Goal: Task Accomplishment & Management: Manage account settings

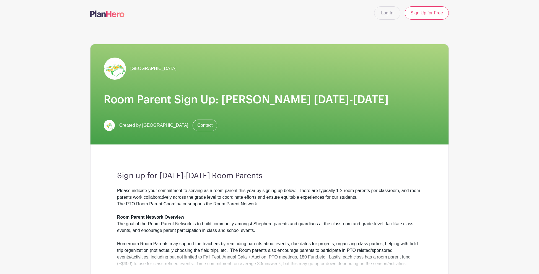
scroll to position [1, 0]
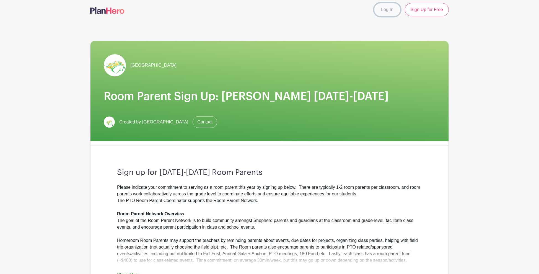
click at [383, 13] on link "Log In" at bounding box center [387, 9] width 26 height 13
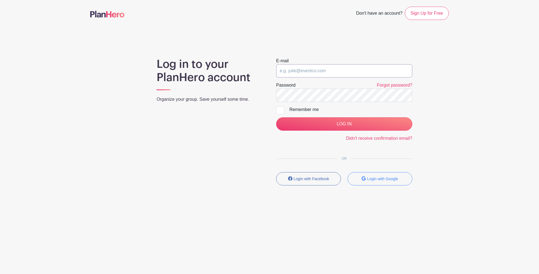
type input "[EMAIL_ADDRESS][DOMAIN_NAME]"
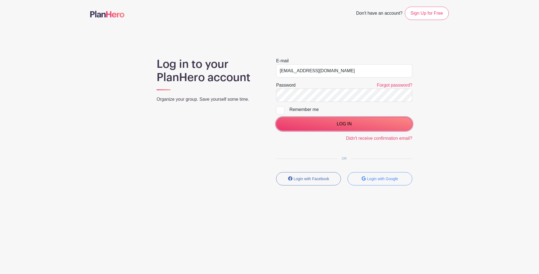
click at [334, 123] on input "LOG IN" at bounding box center [344, 123] width 136 height 13
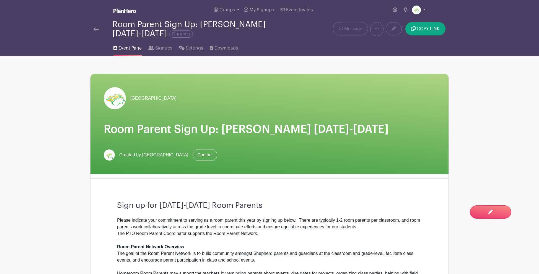
scroll to position [0, 0]
click at [159, 48] on span "Signups" at bounding box center [163, 48] width 17 height 7
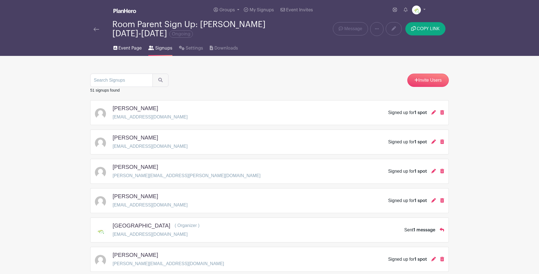
click at [118, 48] on link "Event Page" at bounding box center [127, 47] width 28 height 18
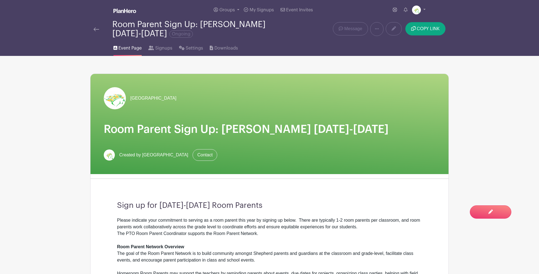
click at [99, 28] on img at bounding box center [97, 29] width 6 height 4
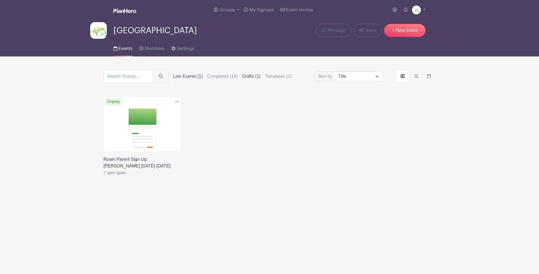
click at [244, 76] on label "Drafts (1)" at bounding box center [251, 76] width 19 height 7
click at [0, 0] on input "Drafts (1)" at bounding box center [0, 0] width 0 height 0
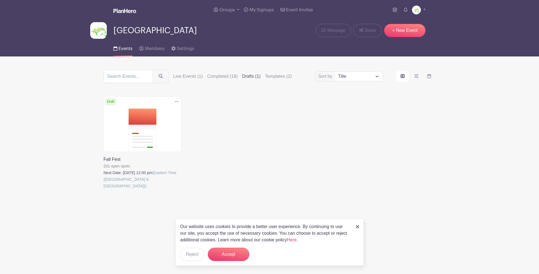
click at [103, 189] on link at bounding box center [103, 189] width 0 height 0
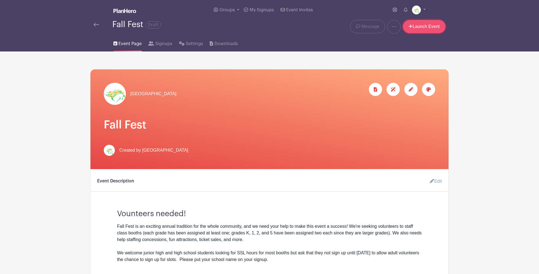
click at [428, 27] on link "Launch Event" at bounding box center [424, 26] width 43 height 13
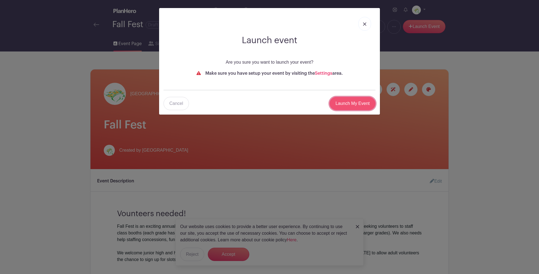
click at [348, 107] on input "Launch My Event" at bounding box center [353, 103] width 46 height 13
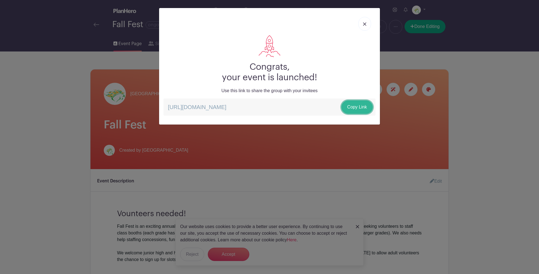
click at [348, 107] on link "Copy Link" at bounding box center [356, 106] width 31 height 13
click at [366, 23] on img at bounding box center [364, 23] width 3 height 3
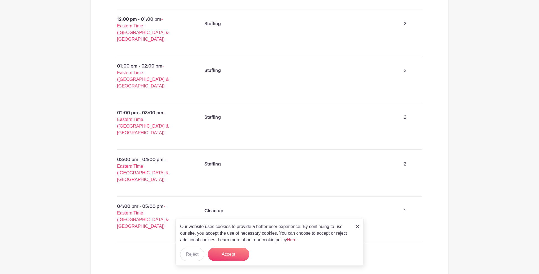
scroll to position [466, 0]
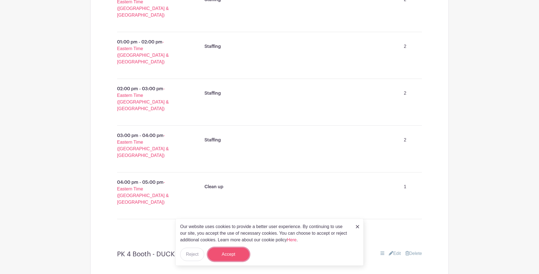
click at [233, 254] on button "Accept" at bounding box center [229, 254] width 42 height 13
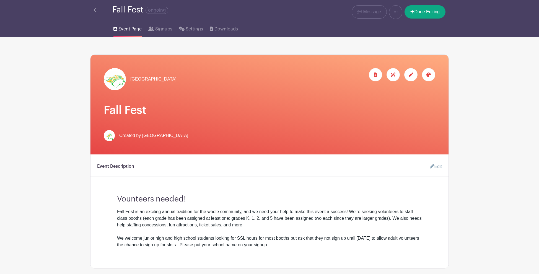
scroll to position [0, 0]
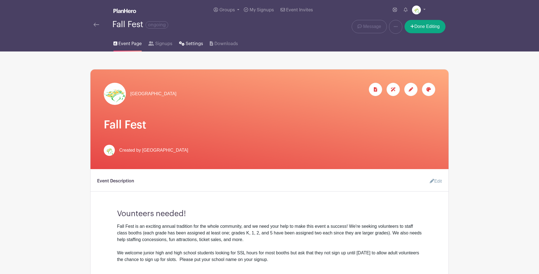
click at [194, 45] on span "Settings" at bounding box center [194, 43] width 17 height 7
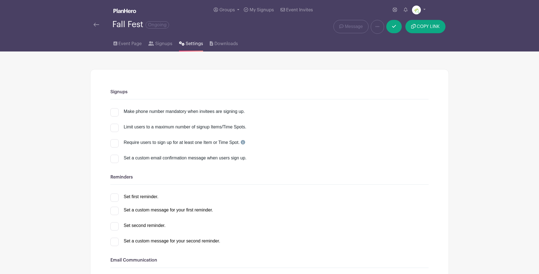
click at [117, 112] on div at bounding box center [114, 112] width 8 height 8
click at [114, 112] on input "Make phone number mandatory when invitees are signing up." at bounding box center [112, 110] width 4 height 4
checkbox input "true"
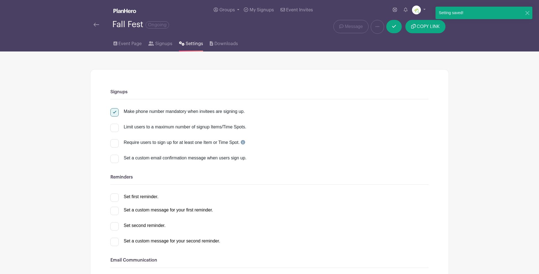
click at [114, 160] on div at bounding box center [114, 159] width 8 height 8
click at [114, 158] on input "Set a custom email confirmation message when users sign up." at bounding box center [112, 157] width 4 height 4
checkbox input "true"
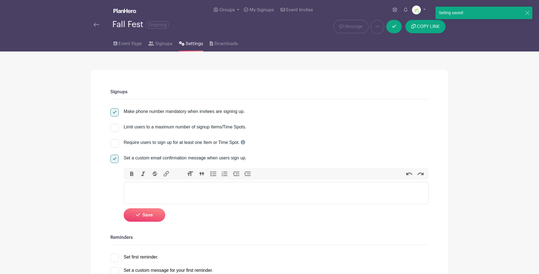
click at [169, 192] on trix-editor at bounding box center [276, 193] width 305 height 22
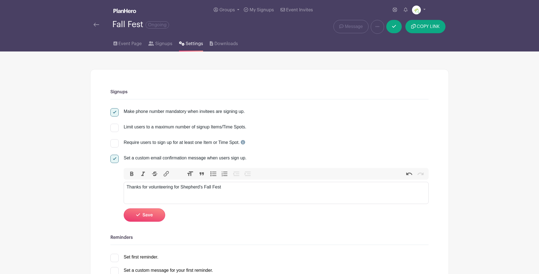
type trix-editor "<div>Thanks for volunteering for [PERSON_NAME] Fall Fest!</div>"
click at [139, 218] on button "Save" at bounding box center [145, 214] width 42 height 13
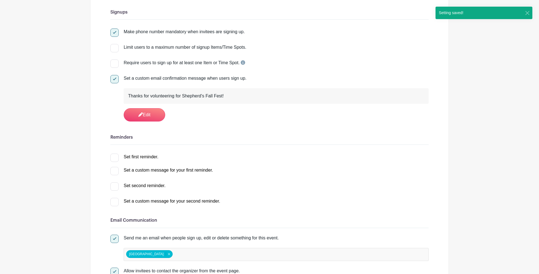
scroll to position [89, 0]
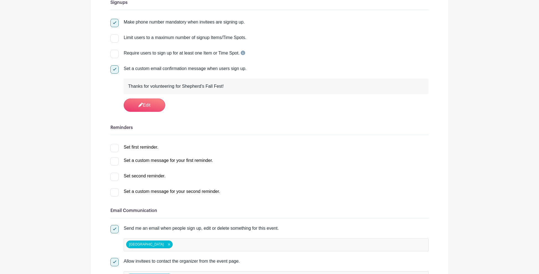
click at [116, 149] on div at bounding box center [114, 148] width 8 height 8
click at [114, 147] on input "Set first reminder." at bounding box center [112, 146] width 4 height 4
checkbox input "true"
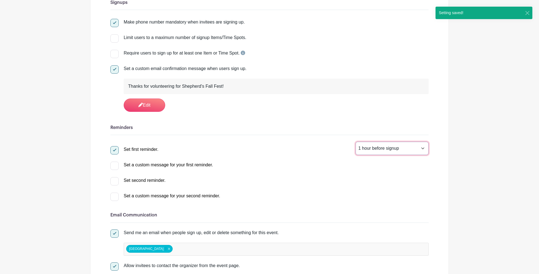
click at [422, 149] on select "1 hour before signup 2 hours before signup 3 hours before signup 4 hours before…" at bounding box center [392, 148] width 73 height 13
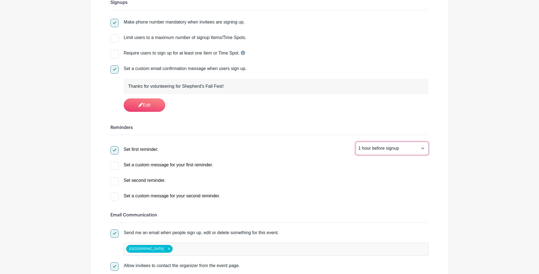
select select "48"
click at [356, 142] on select "1 hour before signup 2 hours before signup 3 hours before signup 4 hours before…" at bounding box center [392, 148] width 73 height 13
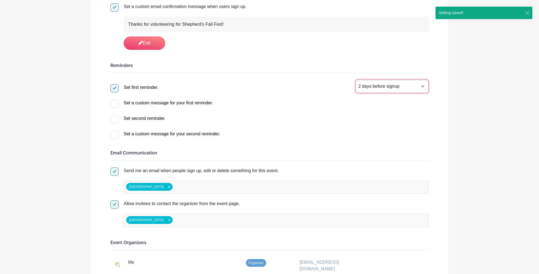
scroll to position [151, 0]
click at [115, 107] on div at bounding box center [114, 104] width 8 height 8
click at [114, 103] on input "Set a custom message for your first reminder." at bounding box center [112, 102] width 4 height 4
checkbox input "true"
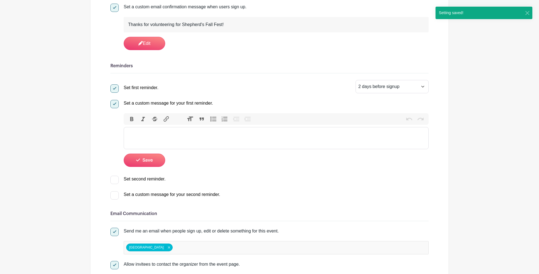
click at [161, 133] on trix-editor at bounding box center [276, 138] width 305 height 22
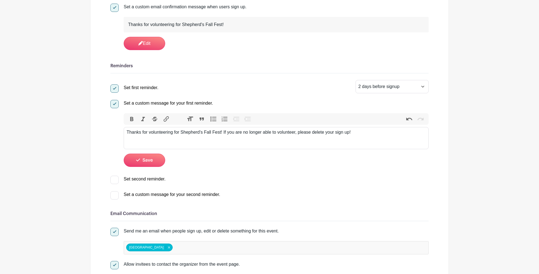
type trix-editor "<div>Thanks for volunteering for [PERSON_NAME] Fall Fest! If you are no longer …"
click at [147, 163] on button "Save" at bounding box center [145, 160] width 42 height 13
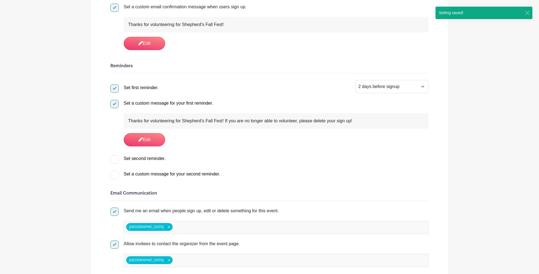
click at [116, 161] on div at bounding box center [114, 159] width 8 height 8
click at [114, 159] on input "Set second reminder." at bounding box center [112, 157] width 4 height 4
checkbox input "true"
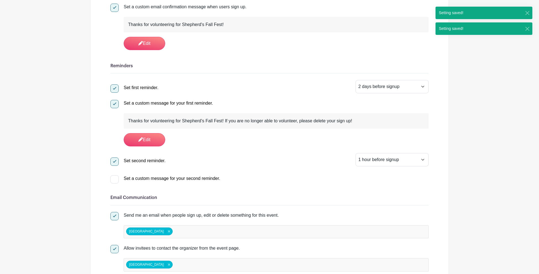
click at [115, 179] on div at bounding box center [114, 179] width 8 height 8
click at [114, 179] on input "Set a custom message for your second reminder." at bounding box center [112, 177] width 4 height 4
checkbox input "true"
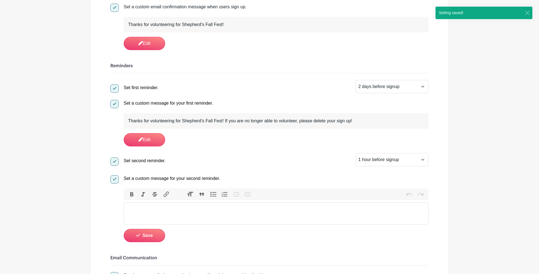
click at [261, 209] on trix-editor at bounding box center [276, 213] width 305 height 22
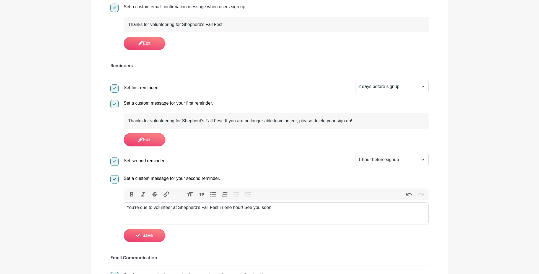
type trix-editor "<div>You're due to volunteer at Shepherd's Fall Fest in one hour! See you soon!…"
click at [152, 237] on span "Save" at bounding box center [147, 235] width 10 height 4
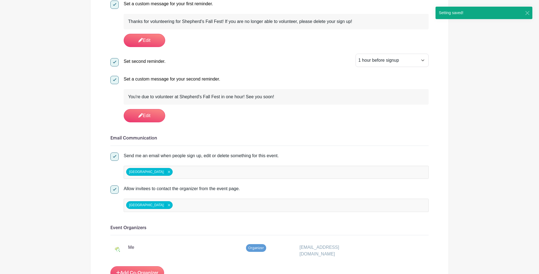
scroll to position [250, 0]
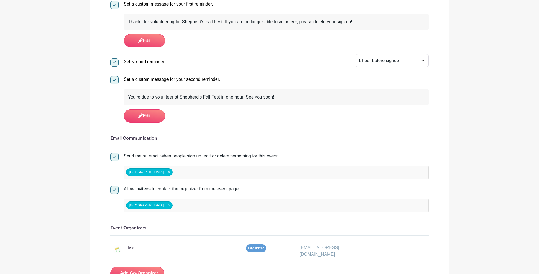
click at [239, 171] on div "[GEOGRAPHIC_DATA] [GEOGRAPHIC_DATA] Remove item" at bounding box center [276, 172] width 305 height 13
paste input "[PERSON_NAME][EMAIL_ADDRESS][PERSON_NAME][DOMAIN_NAME]"
type input "[PERSON_NAME][EMAIL_ADDRESS][PERSON_NAME][DOMAIN_NAME]"
click at [261, 173] on div "[GEOGRAPHIC_DATA] [GEOGRAPHIC_DATA] Remove item [PERSON_NAME][EMAIL_ADDRESS][PE…" at bounding box center [276, 172] width 305 height 13
click at [254, 171] on div "[GEOGRAPHIC_DATA] [GEOGRAPHIC_DATA] Remove item [PERSON_NAME][EMAIL_ADDRESS][PE…" at bounding box center [276, 172] width 305 height 13
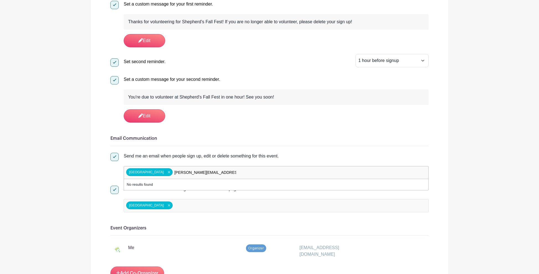
click at [236, 173] on input "[PERSON_NAME][EMAIL_ADDRESS][PERSON_NAME][DOMAIN_NAME]" at bounding box center [205, 173] width 63 height 8
drag, startPoint x: 238, startPoint y: 173, endPoint x: 184, endPoint y: 174, distance: 53.7
click at [184, 174] on input "[PERSON_NAME][EMAIL_ADDRESS][PERSON_NAME][DOMAIN_NAME]" at bounding box center [205, 173] width 63 height 8
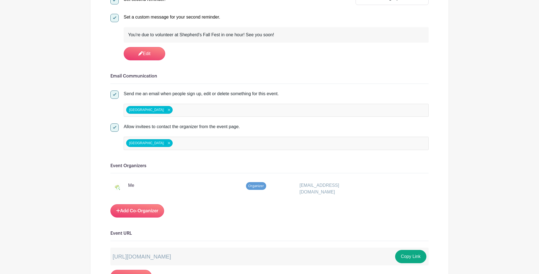
scroll to position [316, 0]
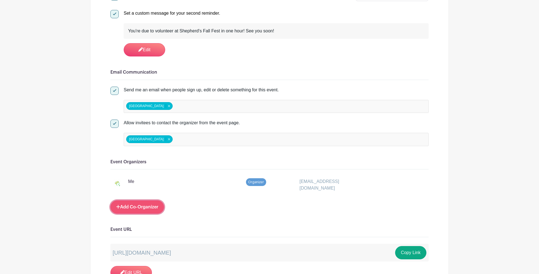
click at [129, 208] on link "Add Co-Organizer" at bounding box center [137, 206] width 54 height 13
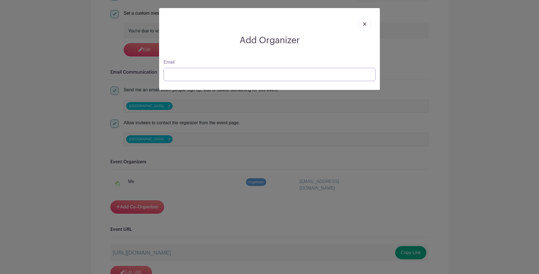
click at [253, 75] on input "Email" at bounding box center [270, 74] width 212 height 13
paste input "[PERSON_NAME][EMAIL_ADDRESS][PERSON_NAME][DOMAIN_NAME]"
type input "[PERSON_NAME][EMAIL_ADDRESS][PERSON_NAME][DOMAIN_NAME]"
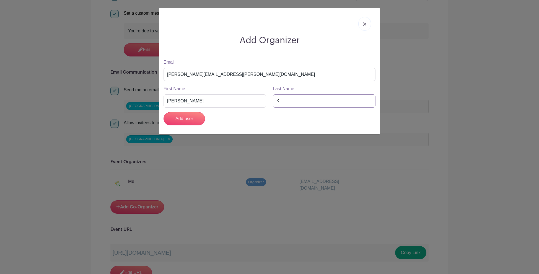
drag, startPoint x: 276, startPoint y: 103, endPoint x: 271, endPoint y: 103, distance: 4.7
click at [271, 103] on div "Last Name K" at bounding box center [324, 96] width 109 height 22
type input "[PERSON_NAME]"
click at [183, 120] on input "Add user" at bounding box center [185, 118] width 42 height 13
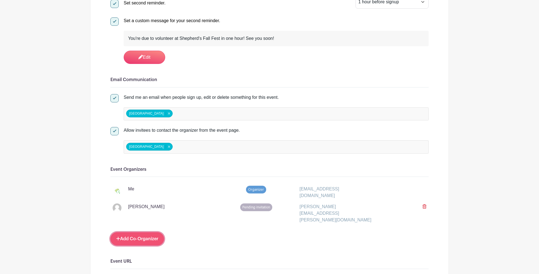
click at [138, 232] on link "Add Co-Organizer" at bounding box center [137, 238] width 54 height 13
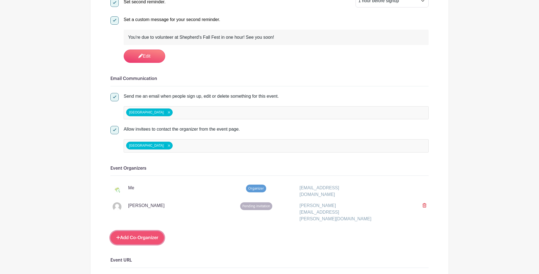
scroll to position [309, 0]
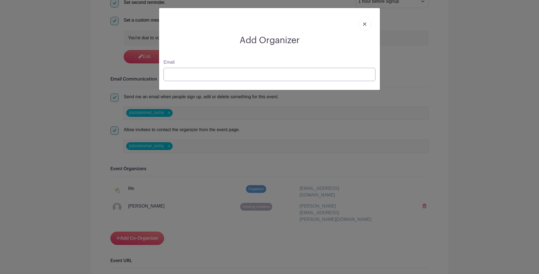
click at [184, 74] on input "Email" at bounding box center [270, 74] width 212 height 13
paste input "[EMAIL_ADDRESS][DOMAIN_NAME]"
type input "[EMAIL_ADDRESS][DOMAIN_NAME]"
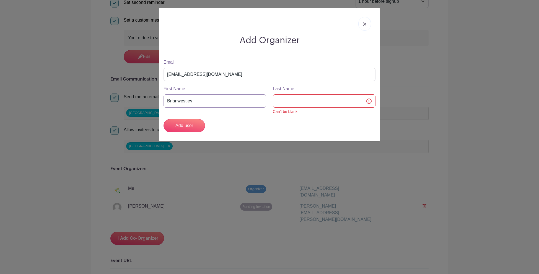
drag, startPoint x: 200, startPoint y: 100, endPoint x: 177, endPoint y: 101, distance: 23.5
click at [177, 101] on input "Brianwestley" at bounding box center [215, 100] width 103 height 13
type input "[PERSON_NAME]"
click at [295, 102] on input "Last Name" at bounding box center [324, 100] width 103 height 13
paste input "[PERSON_NAME]"
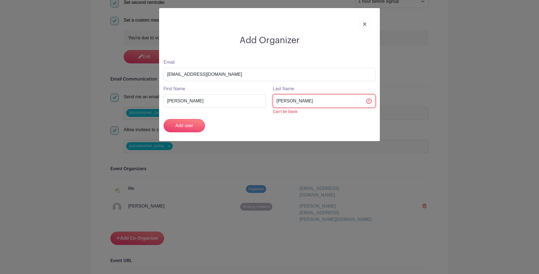
click at [279, 101] on input "[PERSON_NAME]" at bounding box center [324, 100] width 103 height 13
type input "[PERSON_NAME]"
click at [196, 127] on input "Add user" at bounding box center [185, 125] width 42 height 13
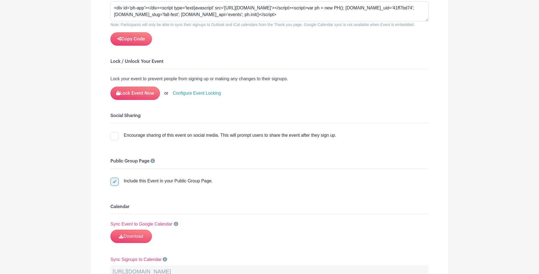
scroll to position [798, 0]
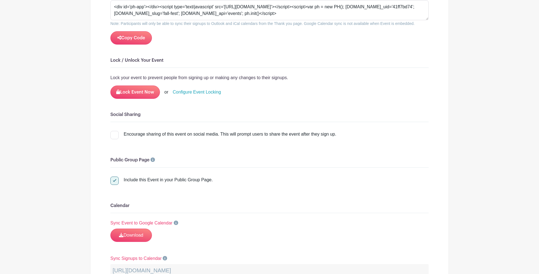
click at [117, 131] on div at bounding box center [114, 135] width 8 height 8
click at [114, 131] on input "Encourage sharing of this event on social media. This will prompt users to shar…" at bounding box center [112, 133] width 4 height 4
checkbox input "true"
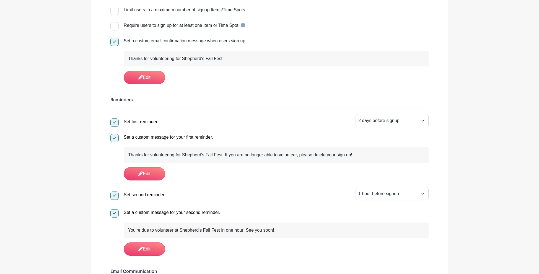
scroll to position [17, 0]
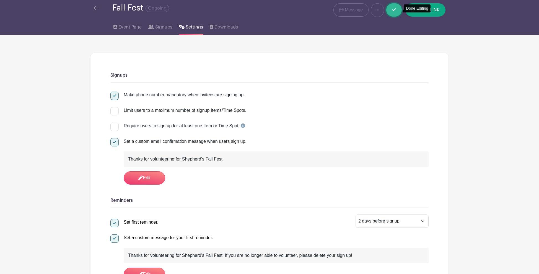
click at [397, 12] on link at bounding box center [393, 9] width 15 height 13
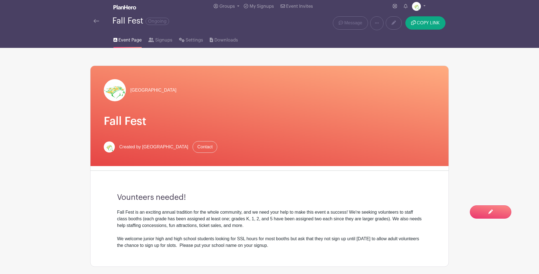
scroll to position [1, 0]
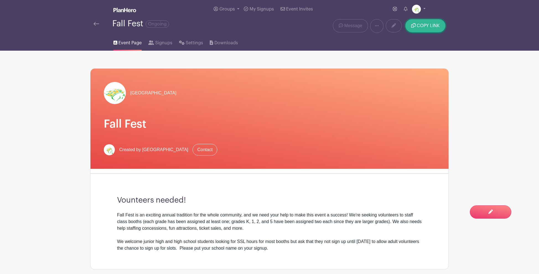
click at [433, 24] on span "COPY LINK" at bounding box center [428, 26] width 23 height 4
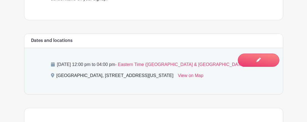
scroll to position [261, 0]
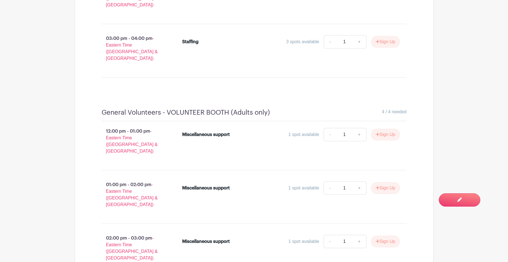
scroll to position [6530, 0]
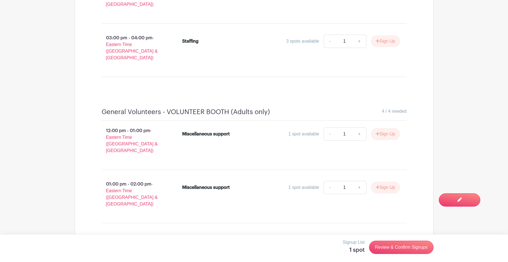
scroll to position [6538, 0]
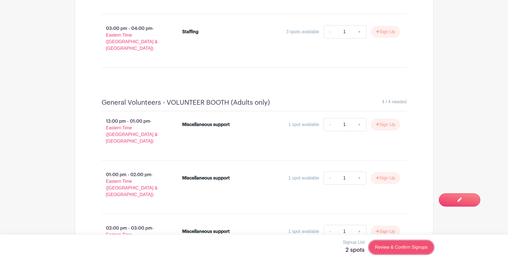
click at [398, 247] on link "Review & Confirm Signups" at bounding box center [401, 246] width 64 height 13
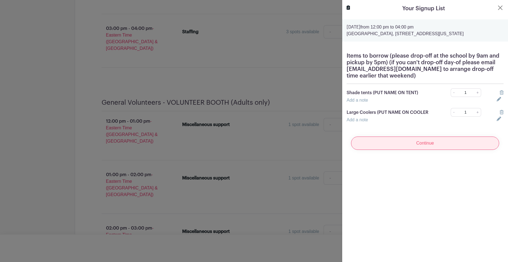
click at [424, 149] on input "Continue" at bounding box center [425, 142] width 148 height 13
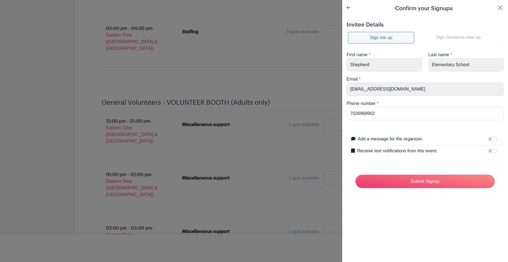
click at [439, 39] on link "Sign Someone else up" at bounding box center [458, 37] width 88 height 11
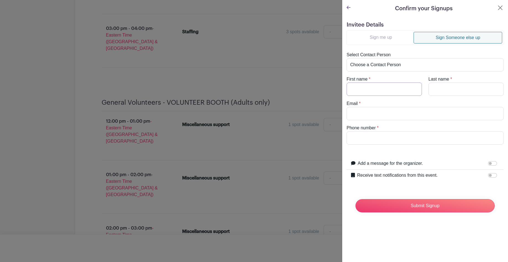
click at [385, 84] on input "First name" at bounding box center [383, 88] width 75 height 13
type input "Jodi"
type input "Arellano"
type input "jodi@grohplayrooms.com"
click at [393, 140] on input "Phone number" at bounding box center [424, 137] width 157 height 13
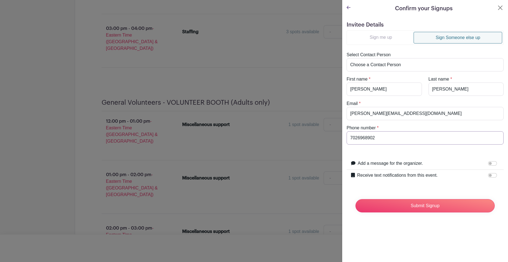
type input "7026968902"
click at [360, 151] on form "Invitee Details Sign me up Sign Someone else up Select Contact Person Choose a …" at bounding box center [424, 119] width 157 height 195
click at [493, 175] on input "Receive text notifications from this event." at bounding box center [492, 175] width 9 height 4
checkbox input "true"
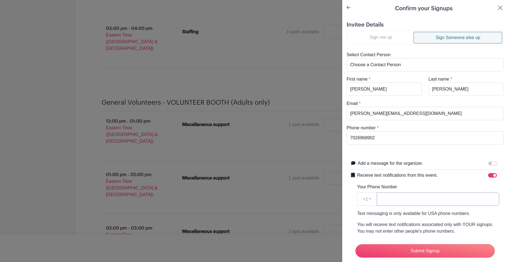
click at [428, 201] on input "Your Phone Number" at bounding box center [438, 198] width 122 height 13
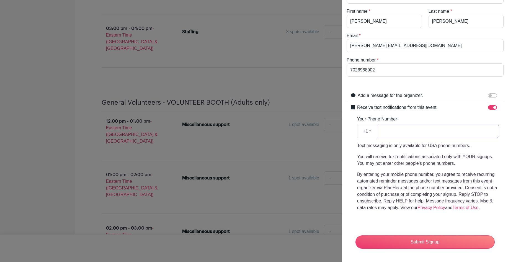
scroll to position [68, 0]
type input "7026968902"
click at [393, 171] on p "By entering your mobile phone number, you agree to receive recurring automated …" at bounding box center [428, 191] width 142 height 40
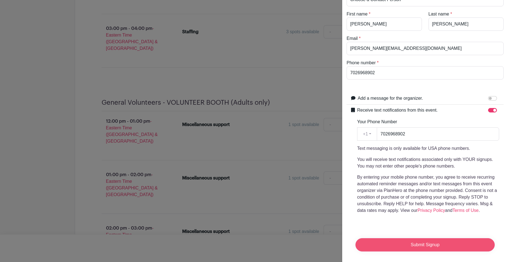
click at [435, 244] on input "Submit Signup" at bounding box center [424, 244] width 139 height 13
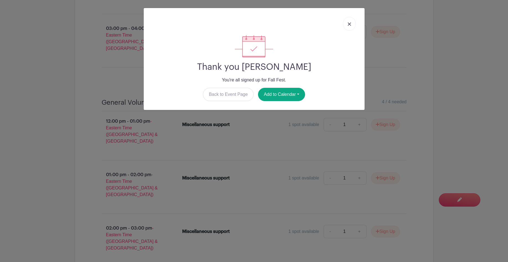
click at [349, 25] on img at bounding box center [349, 23] width 3 height 3
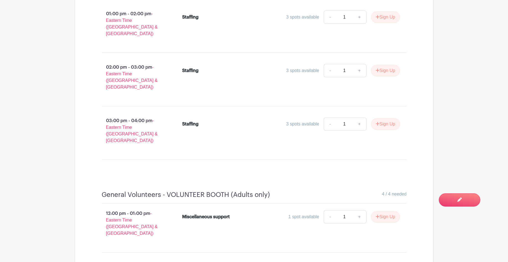
scroll to position [6433, 0]
